Goal: Information Seeking & Learning: Learn about a topic

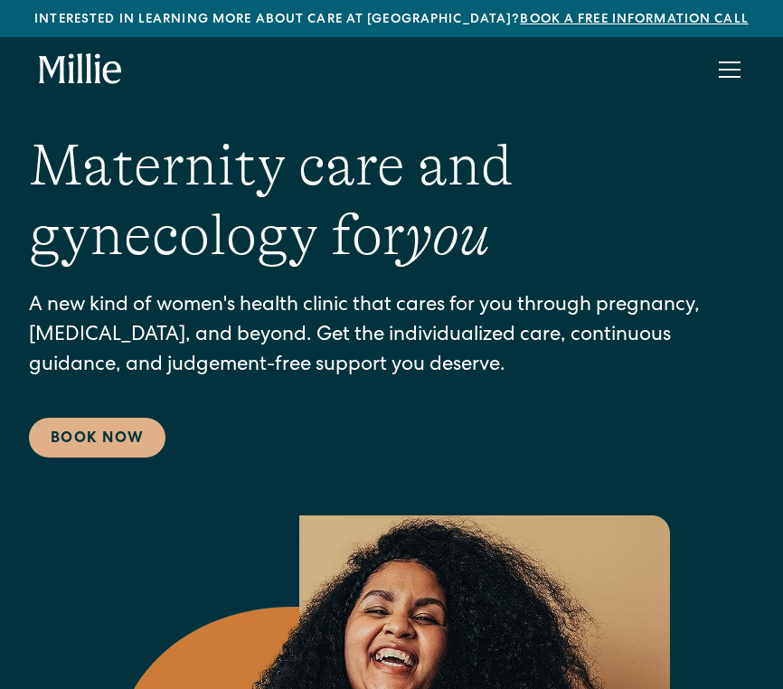
click at [736, 64] on div "menu" at bounding box center [729, 69] width 43 height 43
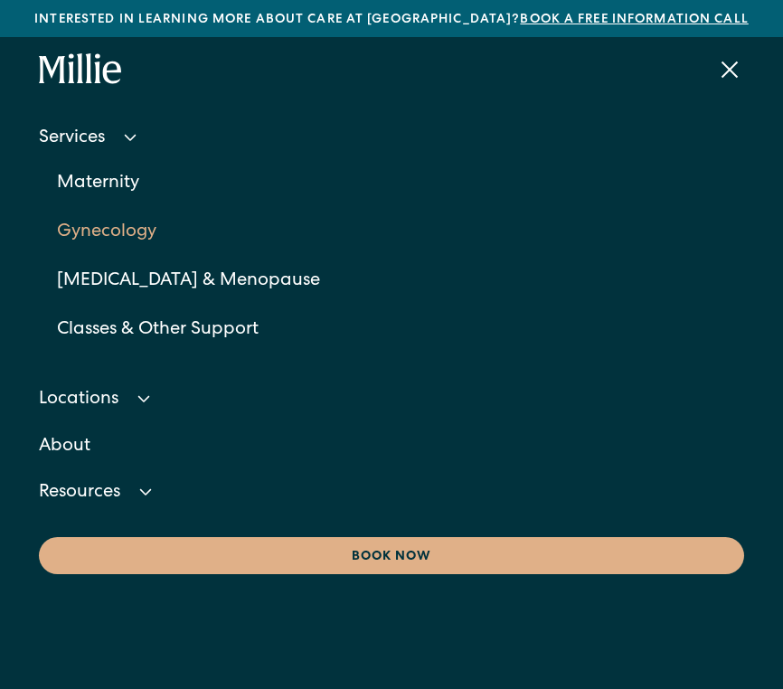
click at [112, 233] on link "Gynecology" at bounding box center [400, 232] width 686 height 49
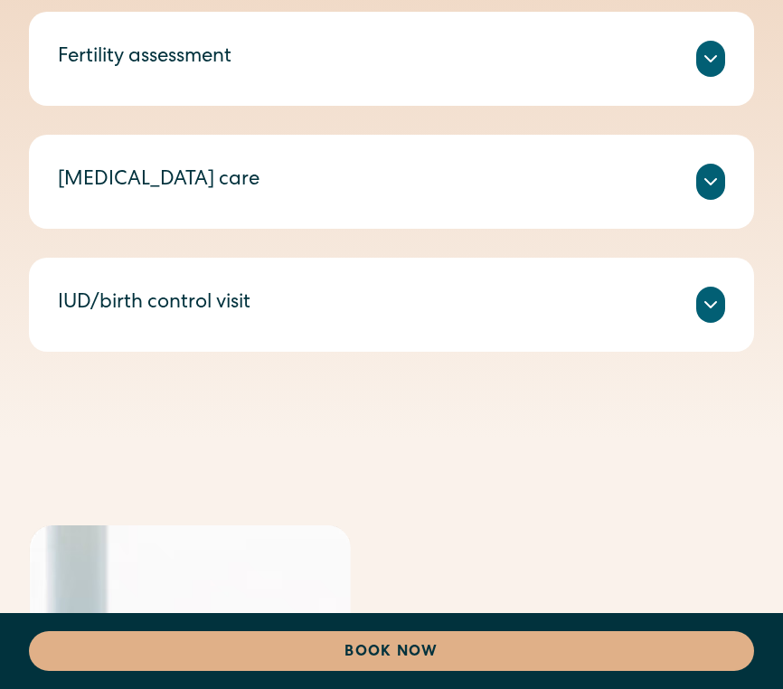
scroll to position [1959, 0]
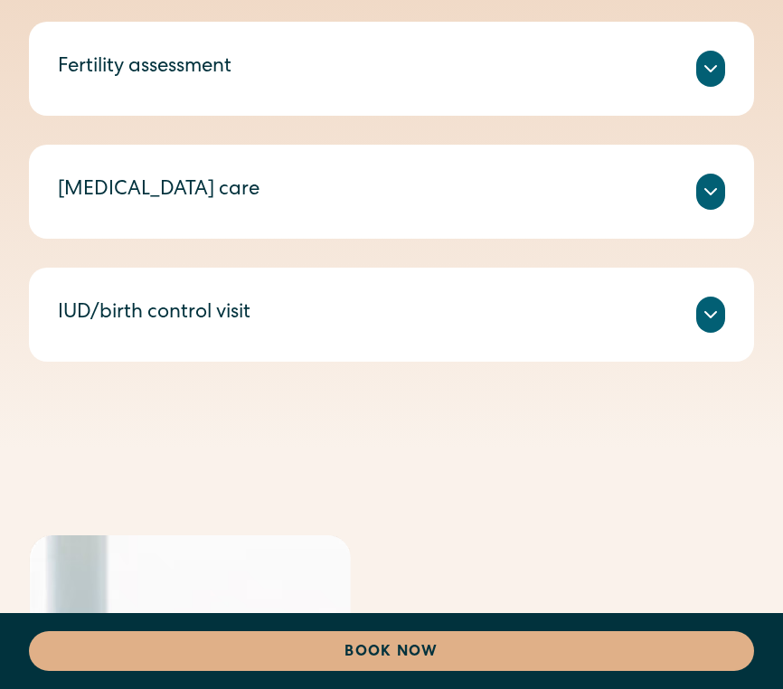
click at [164, 349] on div "IUD/birth control visit Discuss your birth control options with a clinician and…" at bounding box center [391, 315] width 725 height 94
click at [164, 321] on div "IUD/birth control visit" at bounding box center [154, 314] width 193 height 30
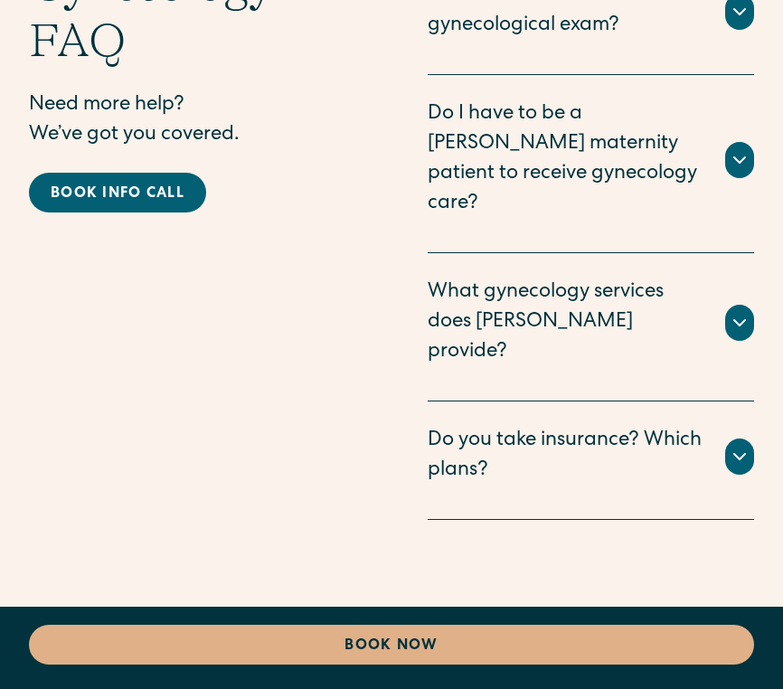
scroll to position [5285, 0]
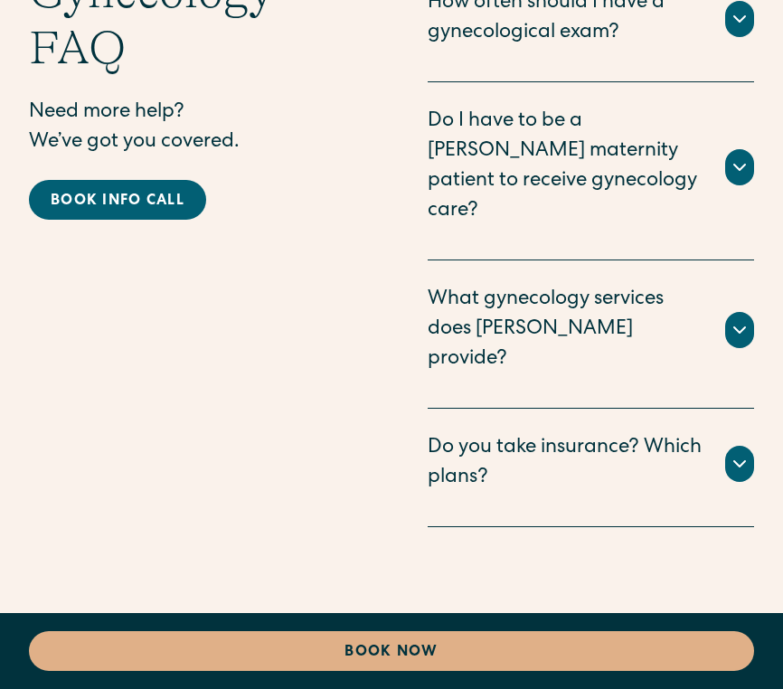
click at [578, 434] on div "Do you take insurance? Which plans?" at bounding box center [566, 464] width 276 height 60
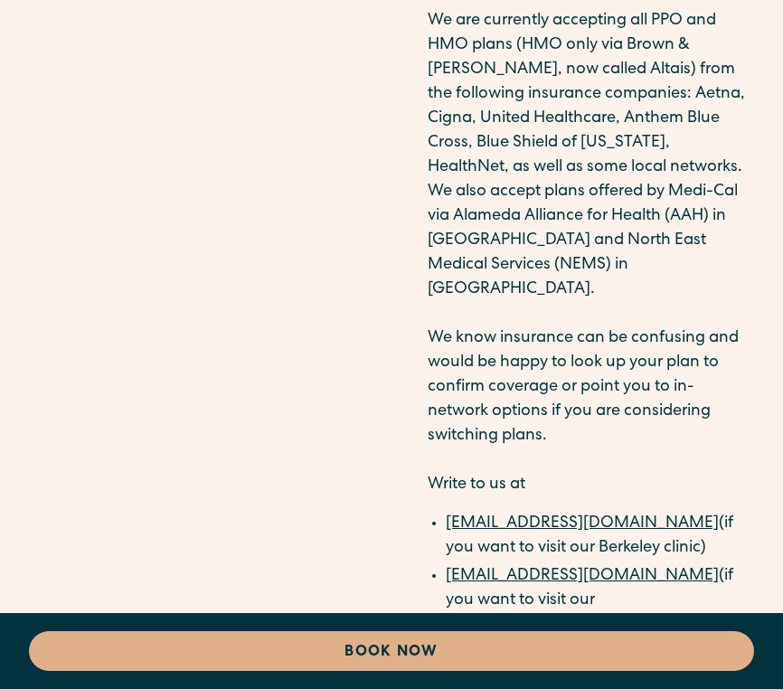
scroll to position [5782, 0]
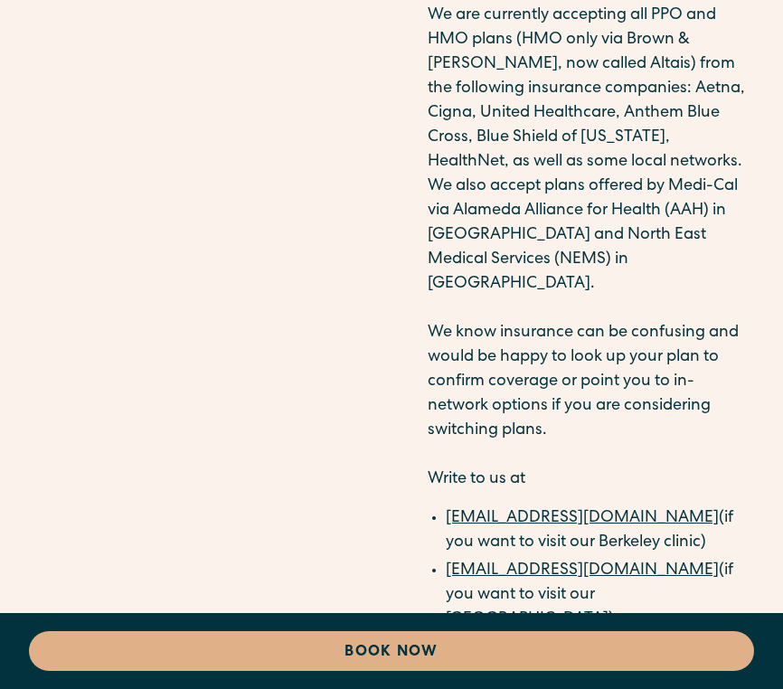
click at [620, 562] on link "[EMAIL_ADDRESS][DOMAIN_NAME]" at bounding box center [582, 570] width 273 height 16
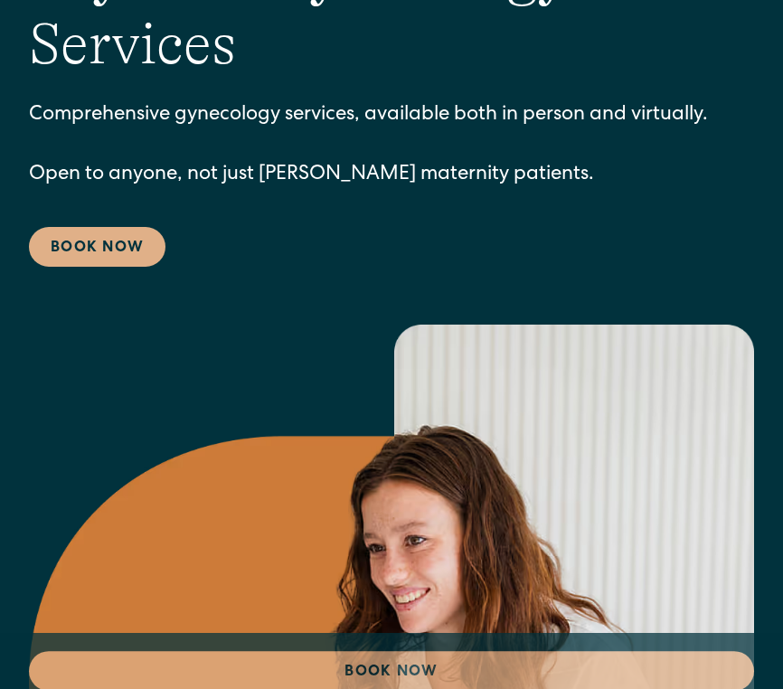
scroll to position [0, 0]
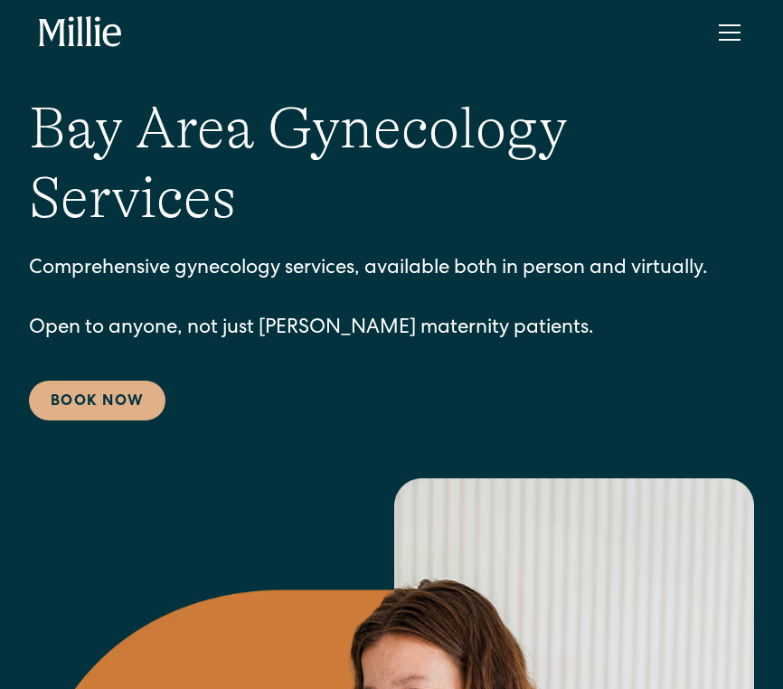
click at [729, 40] on div "menu" at bounding box center [730, 40] width 22 height 2
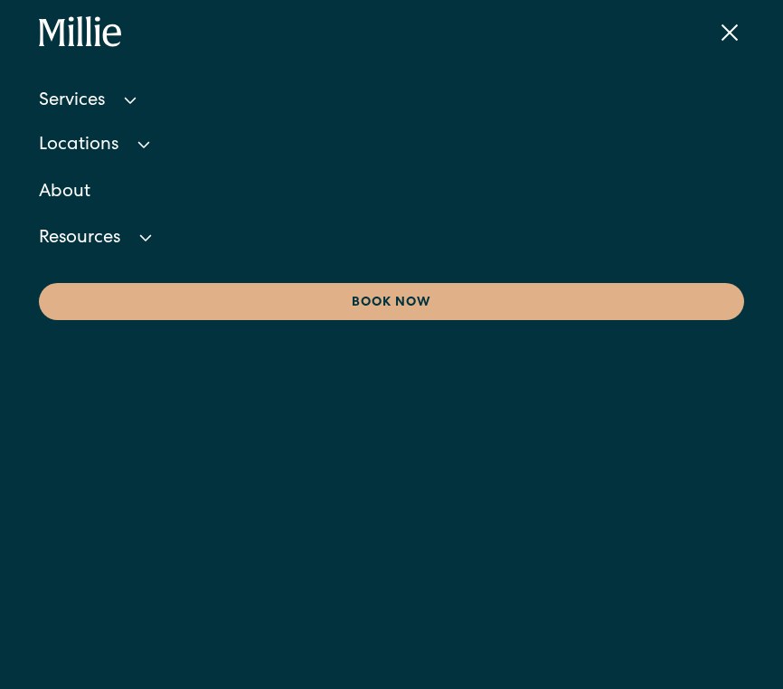
click at [747, 36] on div "menu" at bounding box center [729, 32] width 43 height 43
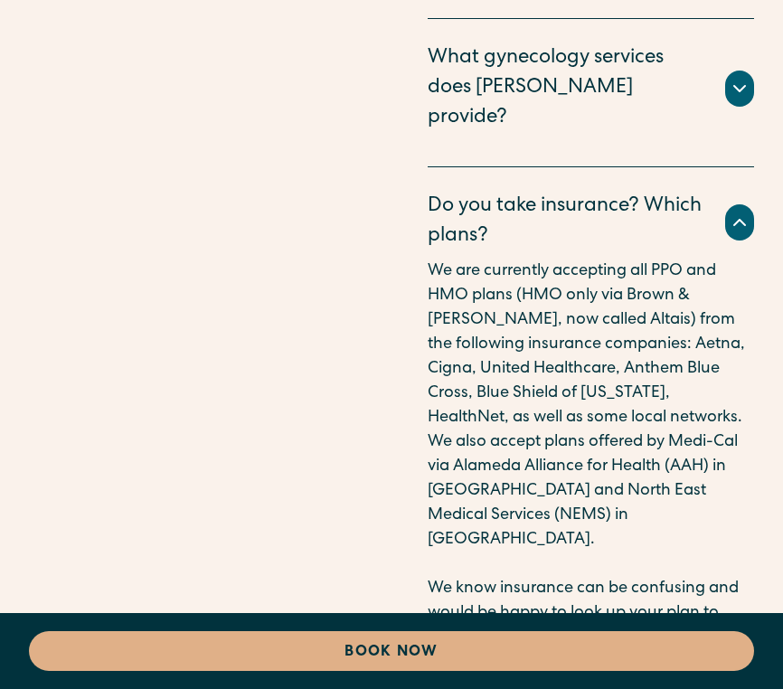
scroll to position [5526, 0]
